Goal: Task Accomplishment & Management: Complete application form

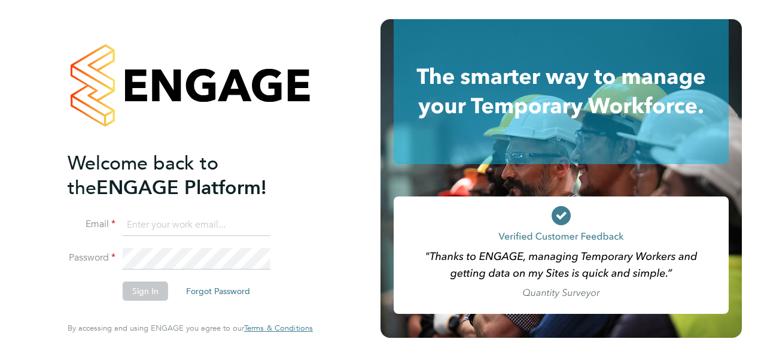
click at [154, 230] on input at bounding box center [197, 225] width 148 height 22
type input "[PERSON_NAME][EMAIL_ADDRESS][MEDICAL_DATA][DOMAIN_NAME]"
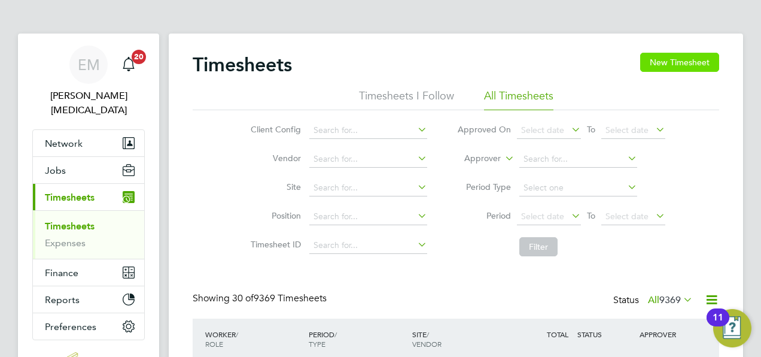
click at [667, 62] on button "New Timesheet" at bounding box center [679, 62] width 79 height 19
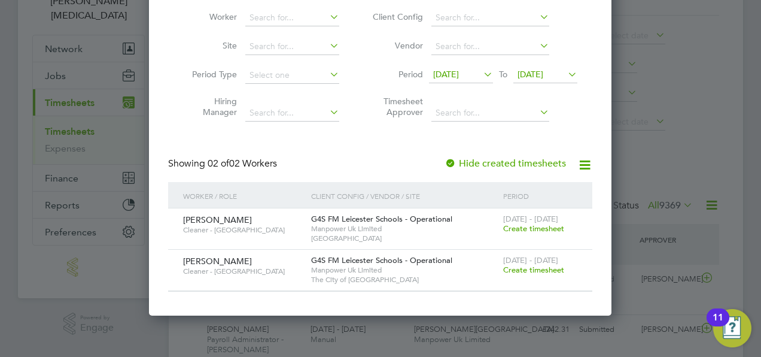
click at [522, 270] on span "Create timesheet" at bounding box center [533, 269] width 61 height 10
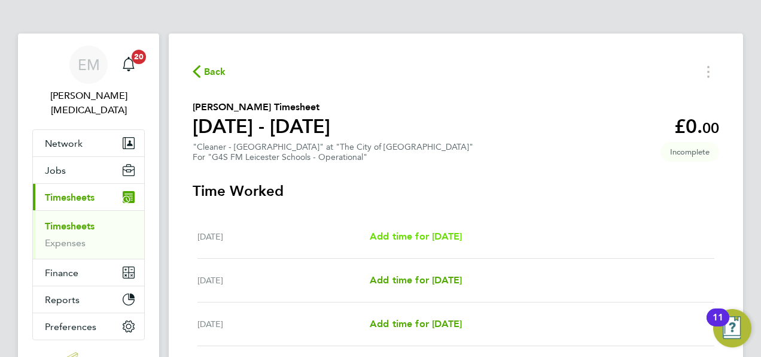
click at [432, 237] on span "Add time for [DATE]" at bounding box center [416, 235] width 92 height 11
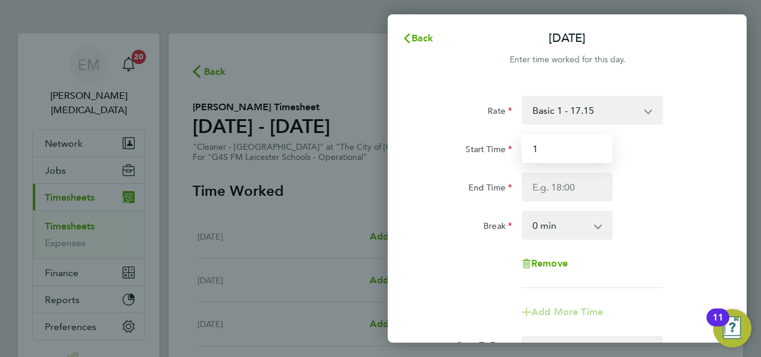
click at [572, 142] on input "1" at bounding box center [567, 148] width 91 height 29
type input "15:30"
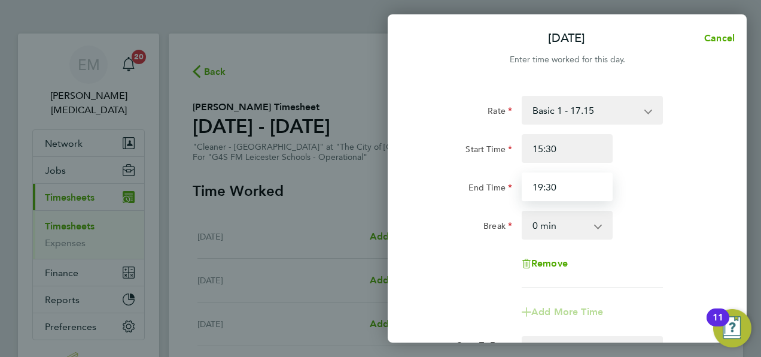
type input "19:30"
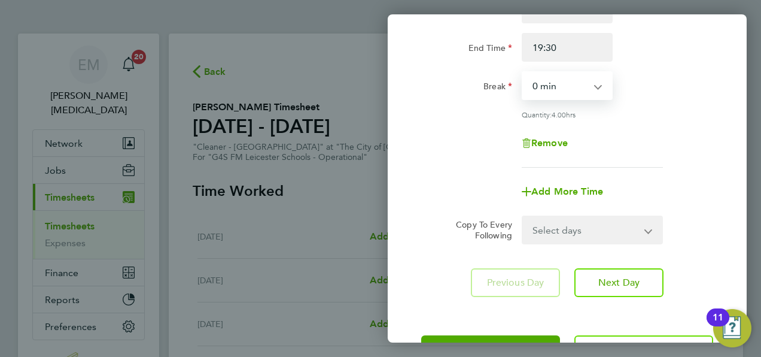
click at [561, 229] on select "Select days Day Weekday (Mon-Fri) Weekend (Sat-Sun) [DATE] [DATE] [DATE] [DATE]…" at bounding box center [586, 230] width 126 height 26
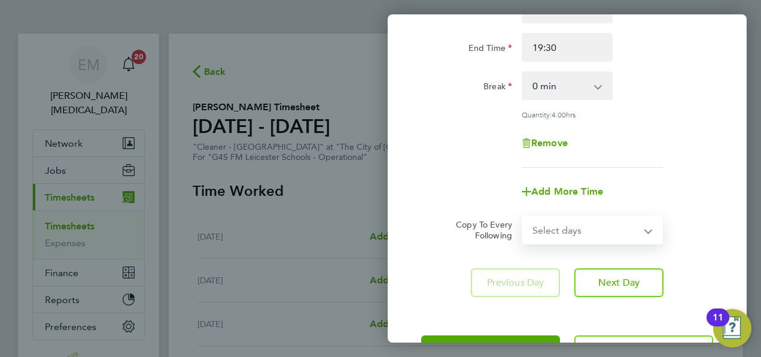
select select "WEEKDAY"
click at [523, 217] on select "Select days Day Weekday (Mon-Fri) Weekend (Sat-Sun) [DATE] [DATE] [DATE] [DATE]…" at bounding box center [586, 230] width 126 height 26
select select "[DATE]"
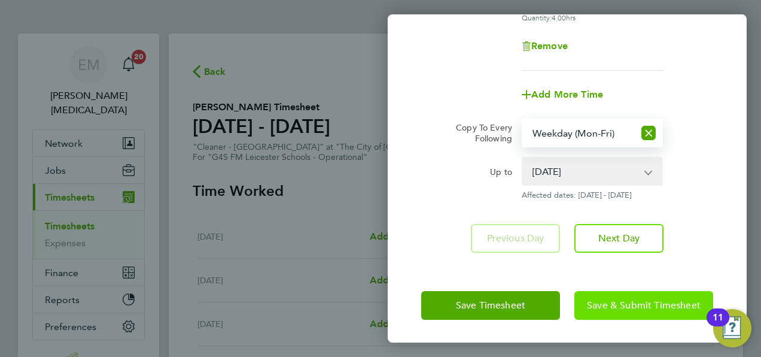
click at [634, 303] on span "Save & Submit Timesheet" at bounding box center [644, 305] width 114 height 12
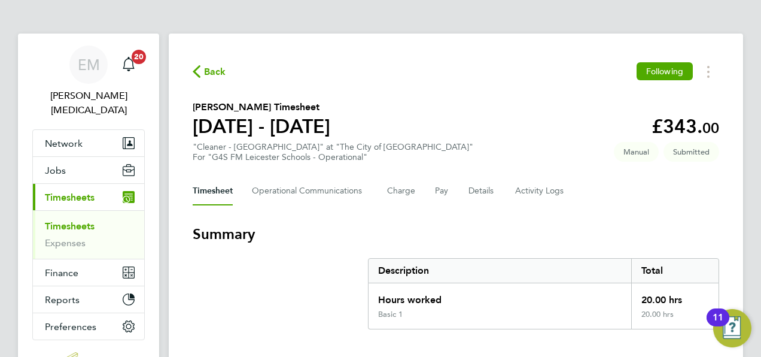
click at [207, 77] on span "Back" at bounding box center [215, 72] width 22 height 14
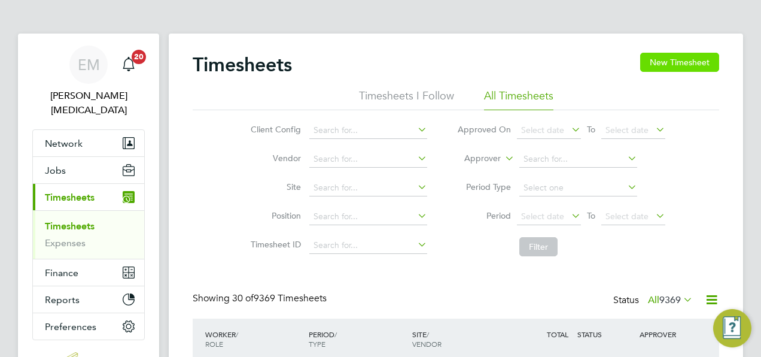
click at [701, 55] on button "New Timesheet" at bounding box center [679, 62] width 79 height 19
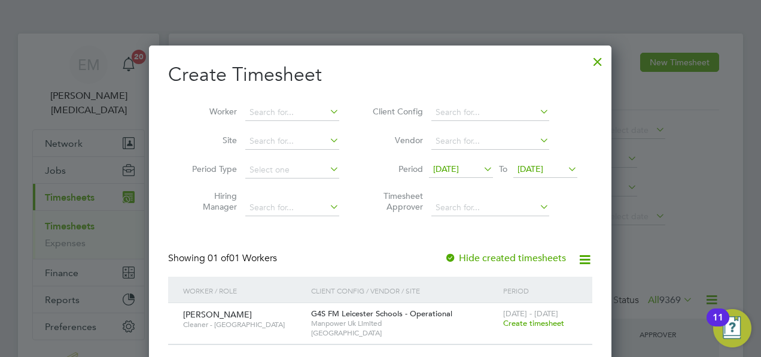
click at [532, 319] on span "Create timesheet" at bounding box center [533, 323] width 61 height 10
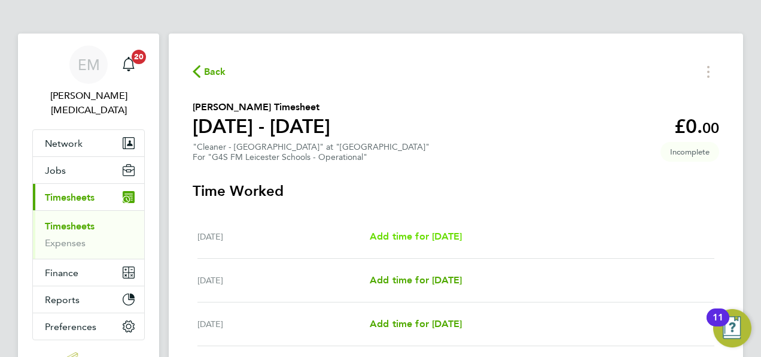
click at [389, 242] on link "Add time for [DATE]" at bounding box center [416, 236] width 92 height 14
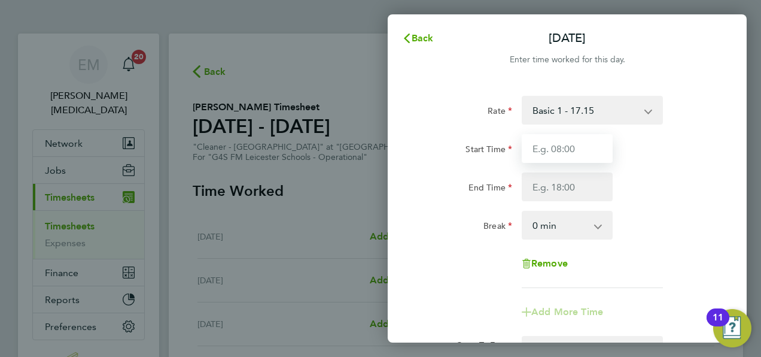
click at [571, 144] on input "Start Time" at bounding box center [567, 148] width 91 height 29
type input "15:30"
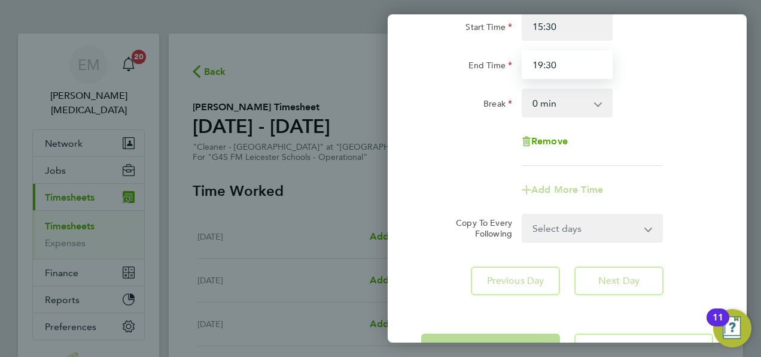
type input "19:30"
click at [567, 227] on form "Rate Basic 1 - 17.15 Start Time 15:30 End Time 19:30 Break 0 min 15 min 30 min …" at bounding box center [567, 108] width 292 height 269
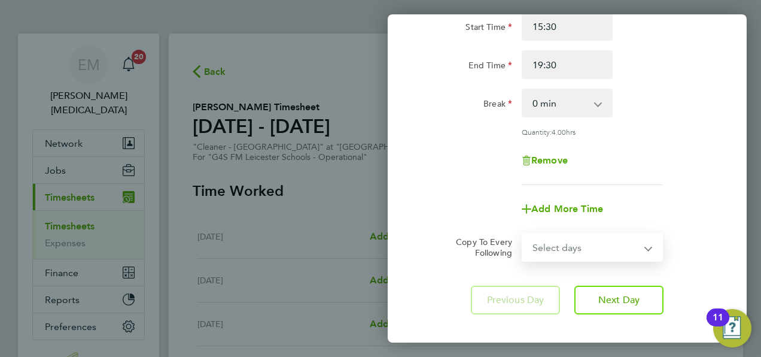
select select "WEEKDAY"
click at [523, 234] on select "Select days Day Weekday (Mon-Fri) Weekend (Sat-Sun) [DATE] [DATE] [DATE] [DATE]…" at bounding box center [586, 247] width 126 height 26
select select "[DATE]"
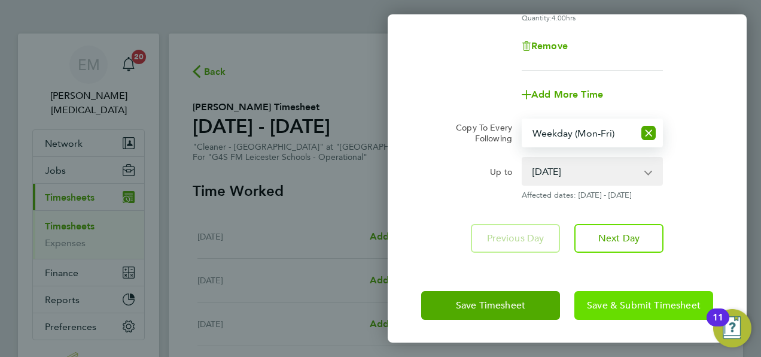
click at [609, 304] on span "Save & Submit Timesheet" at bounding box center [644, 305] width 114 height 12
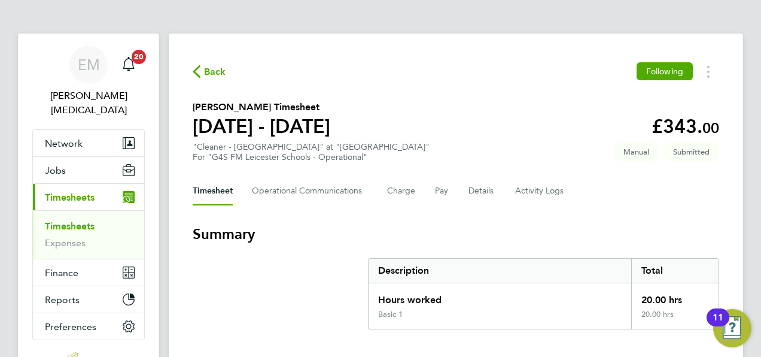
click at [212, 75] on span "Back" at bounding box center [215, 72] width 22 height 14
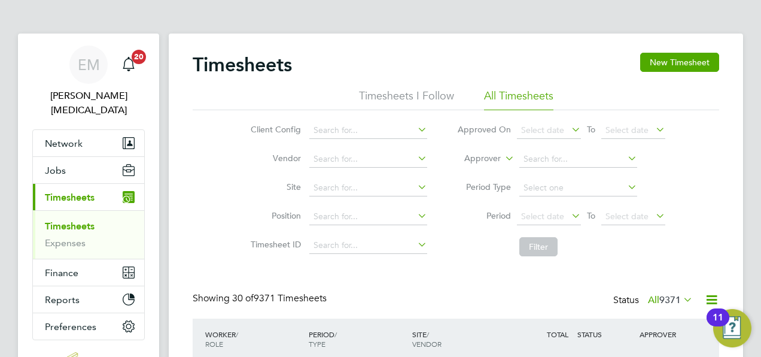
scroll to position [40, 104]
